Goal: Task Accomplishment & Management: Manage account settings

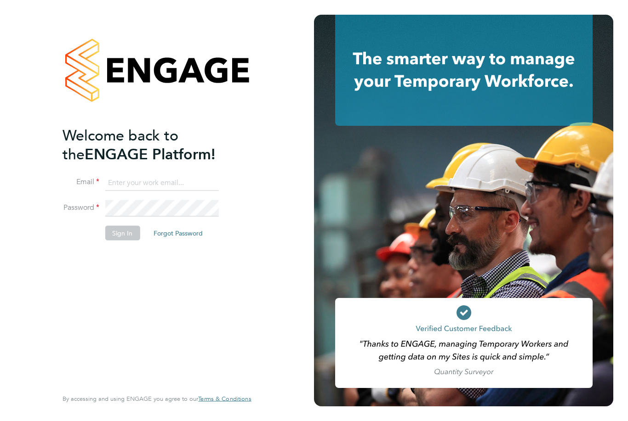
click at [120, 178] on input at bounding box center [162, 183] width 114 height 17
type input "[EMAIL_ADDRESS][DOMAIN_NAME]"
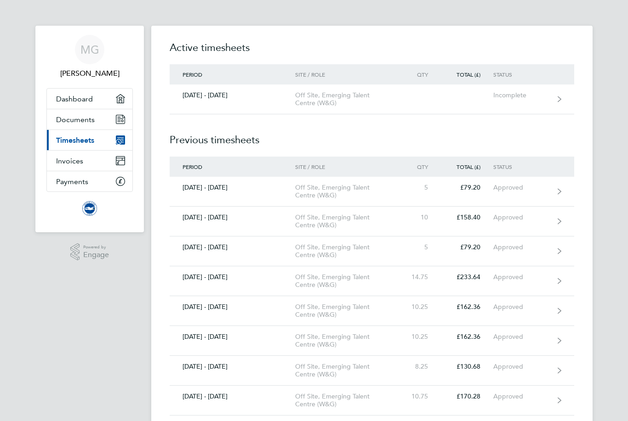
click at [524, 102] on link "[DATE] - [DATE] Off Site, Emerging Talent Centre (W&G) Incomplete" at bounding box center [372, 100] width 404 height 30
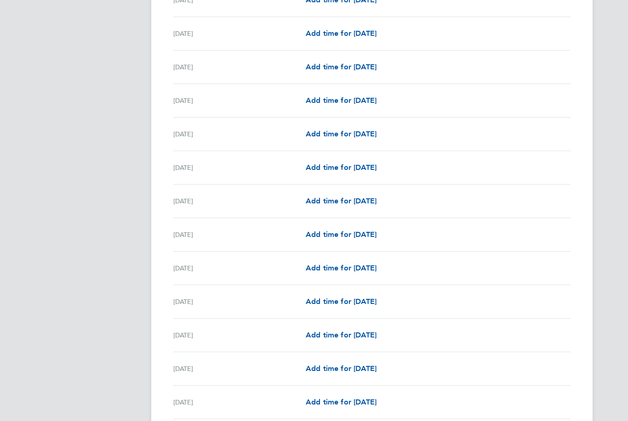
scroll to position [828, 0]
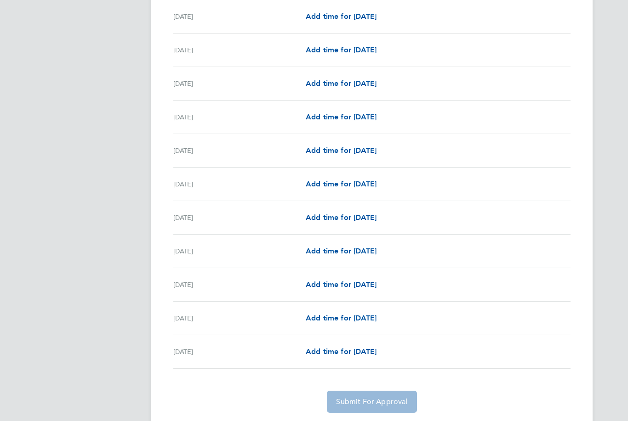
click at [383, 404] on app-form-button "Submit For Approval" at bounding box center [371, 402] width 97 height 22
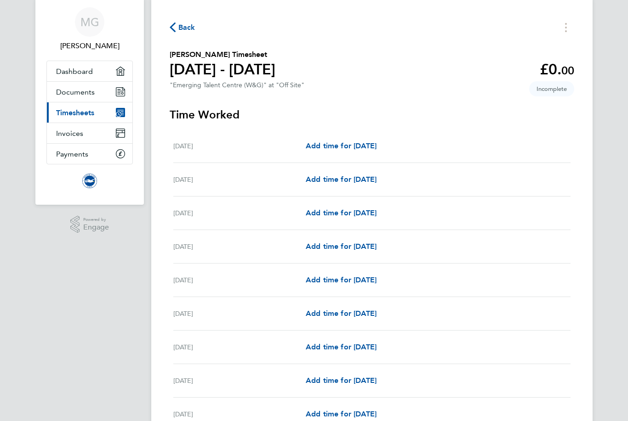
scroll to position [26, 0]
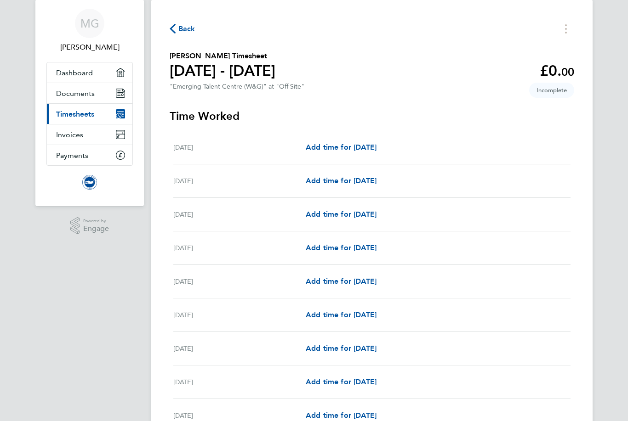
click at [565, 81] on section "Matt Grainger's Timesheet 01 - 31 Aug 2025 £0. 00 "Emerging Talent Centre (W&G)…" at bounding box center [372, 73] width 404 height 44
click at [561, 72] on span "00" at bounding box center [567, 71] width 13 height 13
click at [180, 34] on span "Back" at bounding box center [186, 28] width 17 height 11
